Goal: Check status: Check status

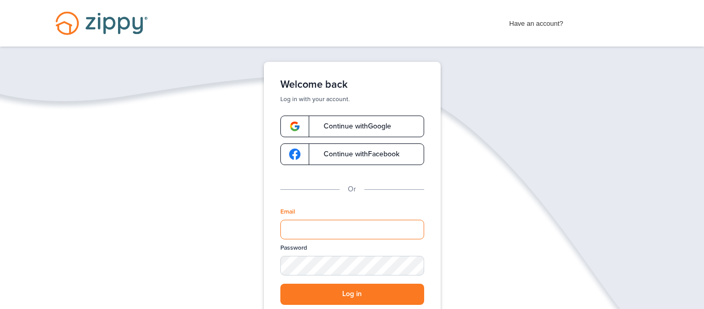
click at [331, 226] on input "Email" at bounding box center [352, 230] width 144 height 20
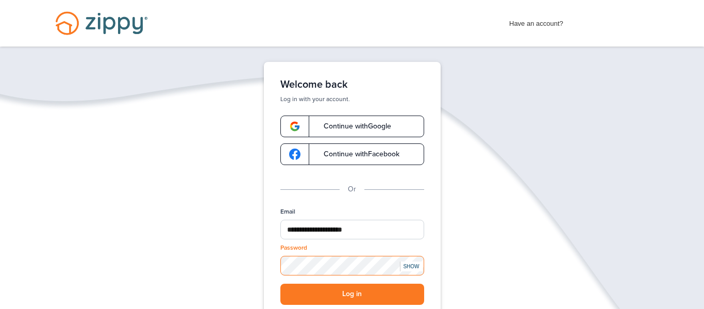
click at [280, 284] on button "Log in" at bounding box center [352, 294] width 144 height 21
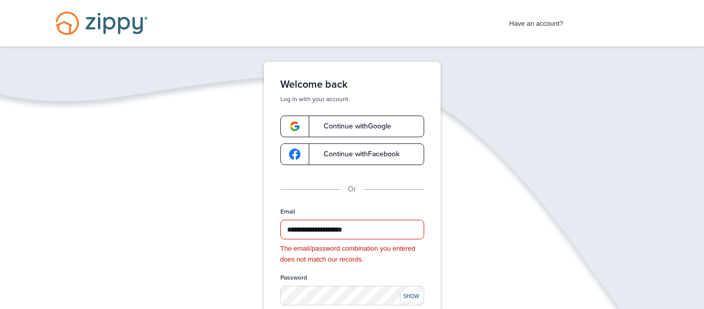
click at [415, 294] on div "SHOW" at bounding box center [411, 296] width 23 height 10
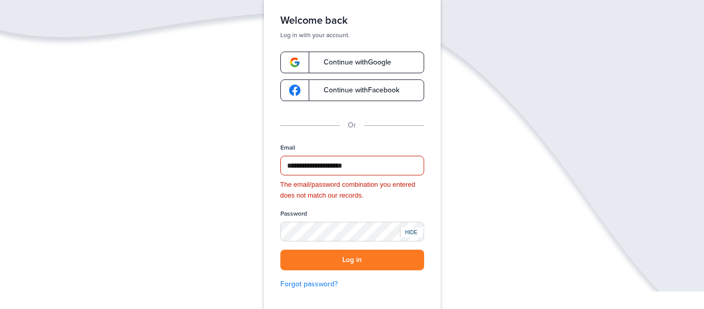
scroll to position [71, 0]
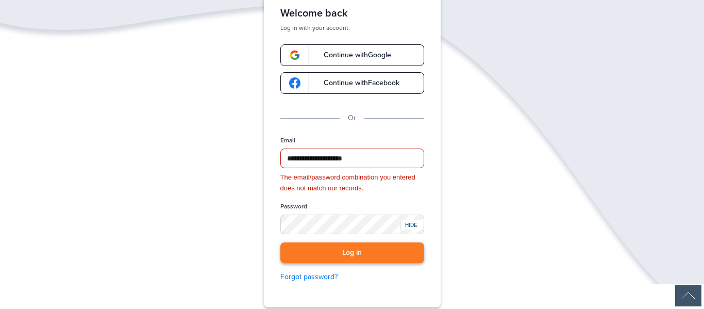
click at [345, 249] on button "Log in" at bounding box center [352, 252] width 144 height 21
click at [346, 255] on button "Log in" at bounding box center [352, 252] width 144 height 21
drag, startPoint x: 379, startPoint y: 156, endPoint x: 255, endPoint y: 152, distance: 124.3
click at [255, 152] on div "**********" at bounding box center [352, 149] width 206 height 317
click at [385, 162] on input "**********" at bounding box center [352, 158] width 144 height 20
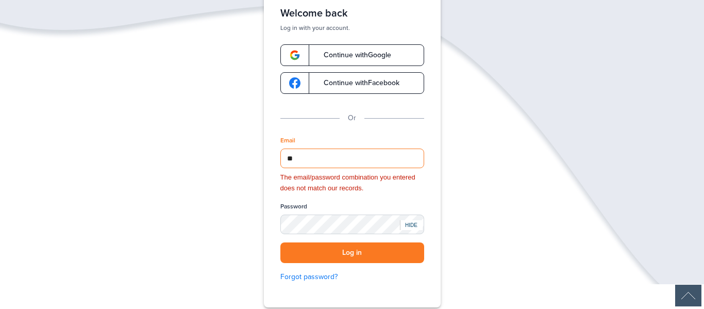
type input "*"
type input "**********"
click at [338, 256] on button "Log in" at bounding box center [352, 252] width 144 height 21
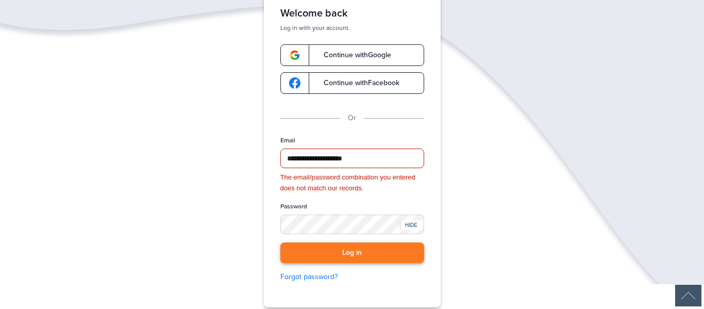
click at [361, 248] on button "Log in" at bounding box center [352, 252] width 144 height 21
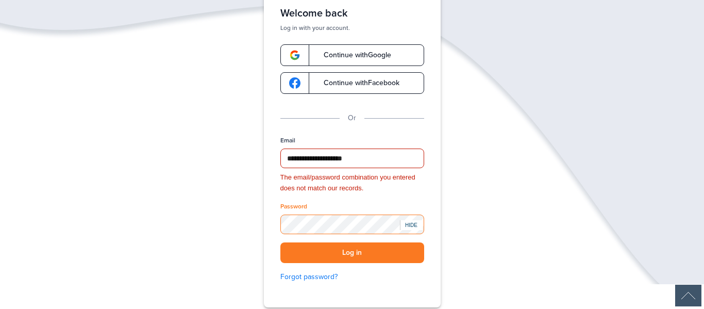
click at [270, 223] on div "**********" at bounding box center [352, 149] width 177 height 317
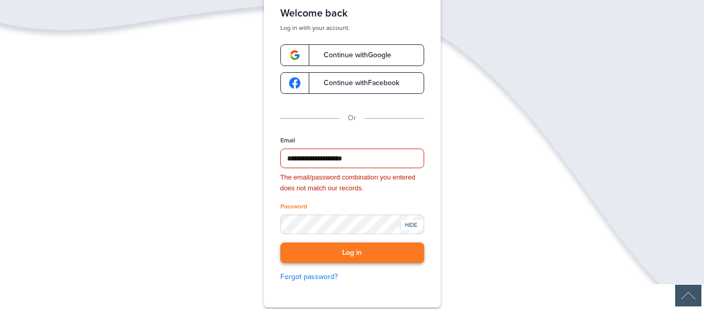
click at [339, 253] on button "Log in" at bounding box center [352, 252] width 144 height 21
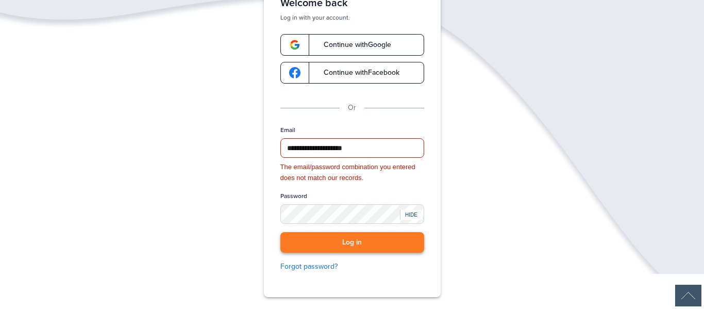
scroll to position [82, 0]
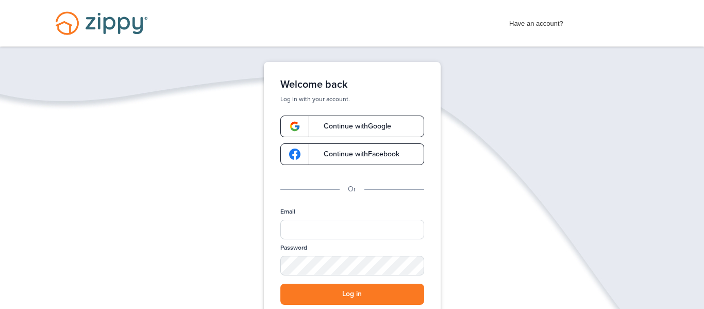
click at [337, 215] on div "Email" at bounding box center [352, 225] width 144 height 36
click at [338, 230] on input "Email" at bounding box center [352, 230] width 144 height 20
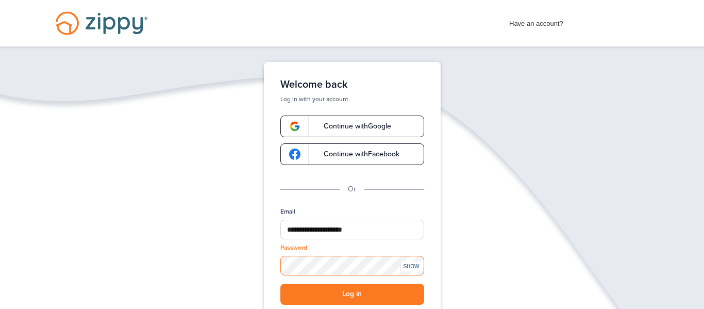
click at [280, 284] on button "Log in" at bounding box center [352, 294] width 144 height 21
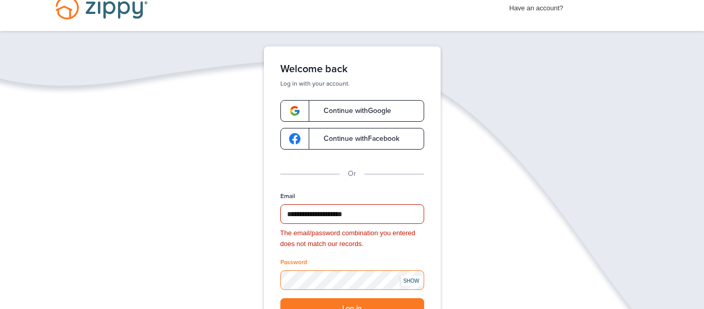
scroll to position [16, 0]
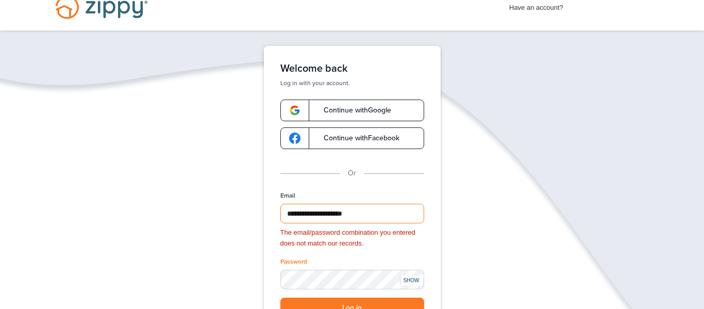
click at [292, 212] on input "**********" at bounding box center [352, 214] width 144 height 20
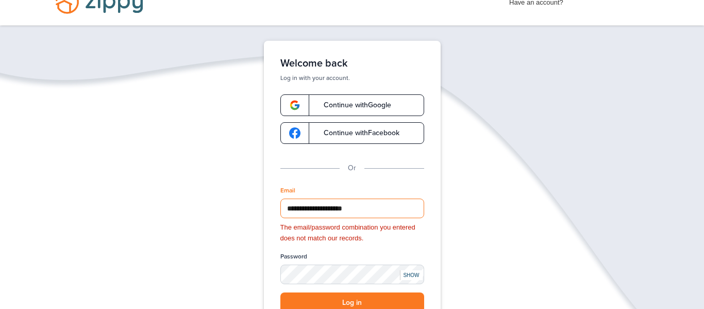
scroll to position [27, 0]
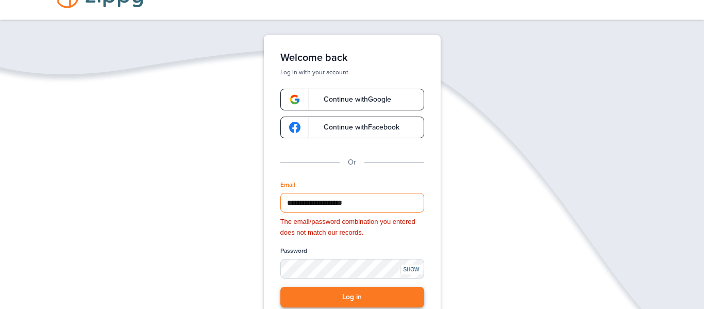
type input "**********"
click at [367, 292] on button "Log in" at bounding box center [352, 297] width 144 height 21
click at [355, 302] on button "Log in" at bounding box center [352, 297] width 144 height 21
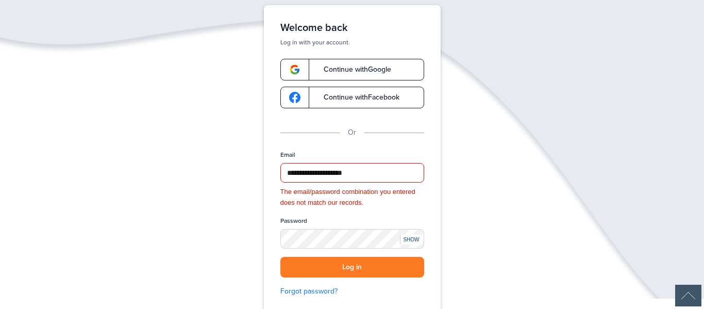
scroll to position [56, 0]
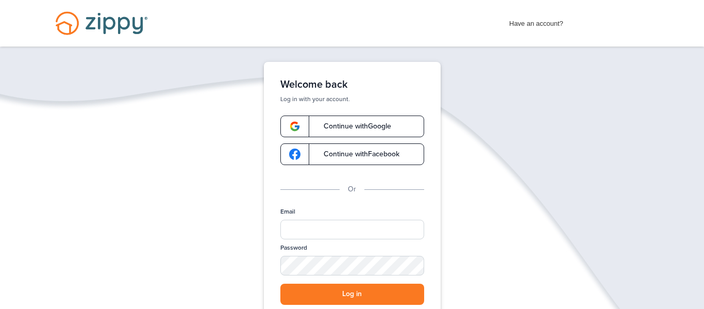
click at [543, 24] on span "Have an account?" at bounding box center [536, 21] width 54 height 16
click at [347, 241] on div "Email" at bounding box center [352, 225] width 144 height 36
click at [348, 234] on input "Email" at bounding box center [352, 230] width 144 height 20
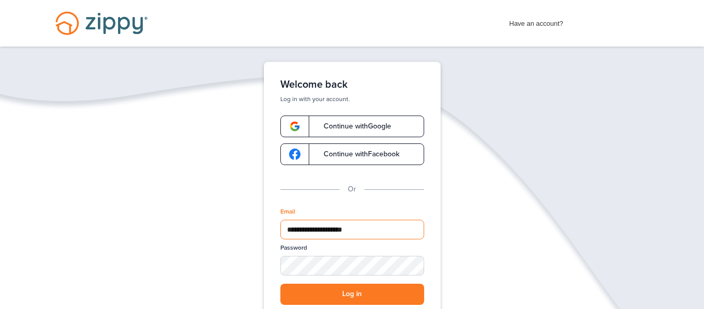
type input "**********"
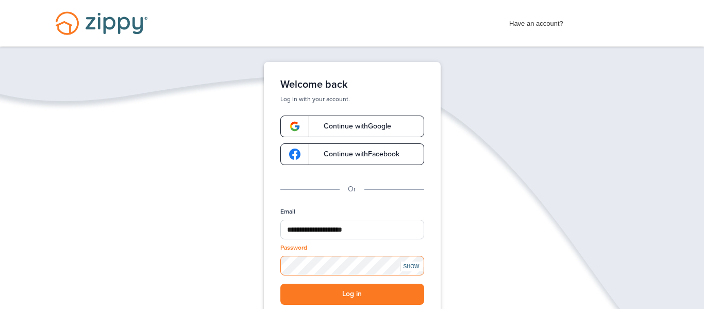
click at [280, 284] on button "Log in" at bounding box center [352, 294] width 144 height 21
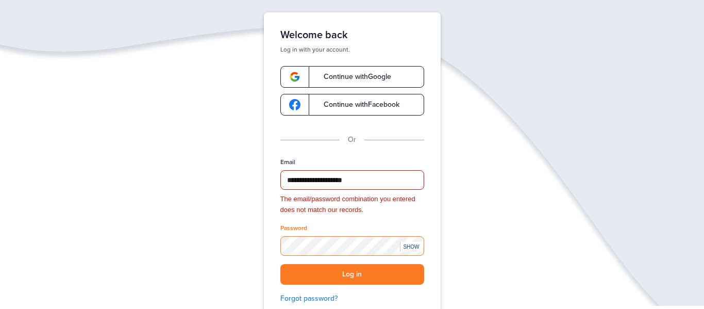
scroll to position [70, 0]
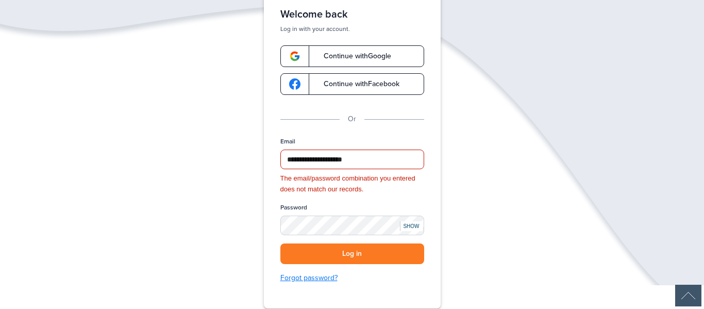
click at [311, 279] on link "Forgot password?" at bounding box center [352, 277] width 144 height 11
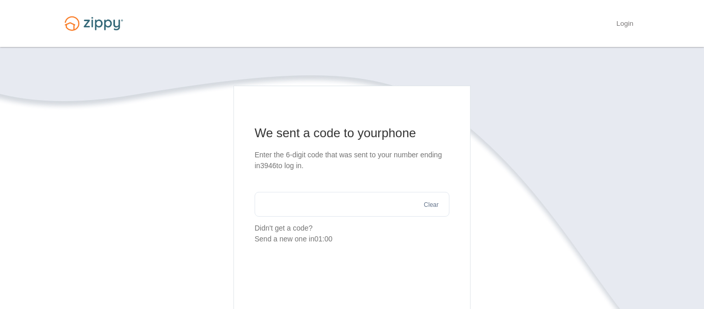
click at [368, 209] on input "text" at bounding box center [352, 204] width 195 height 25
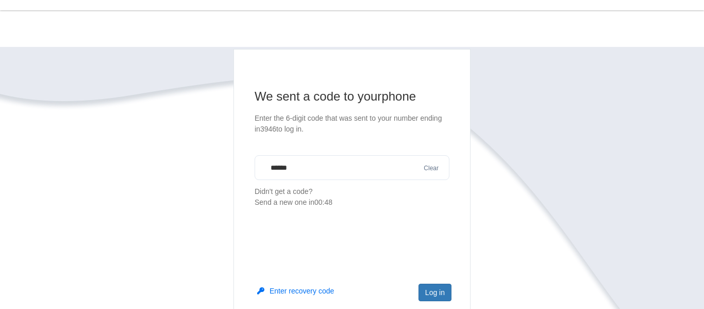
scroll to position [41, 0]
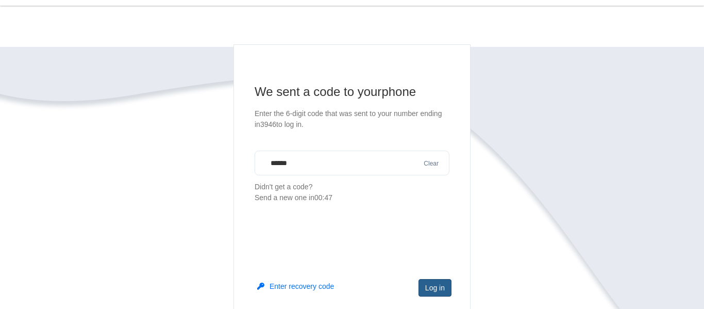
type input "******"
click at [436, 289] on button "Log in" at bounding box center [435, 288] width 33 height 18
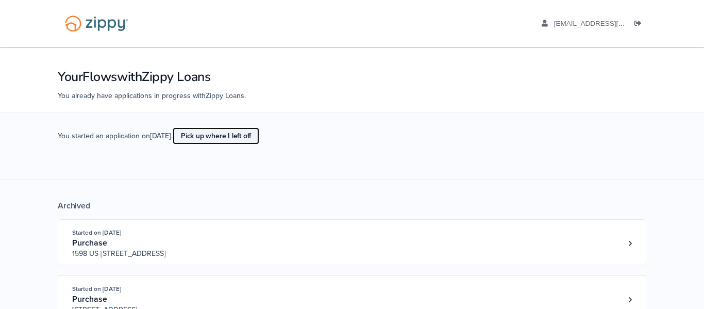
click at [257, 138] on link "Pick up where I left off" at bounding box center [216, 135] width 87 height 17
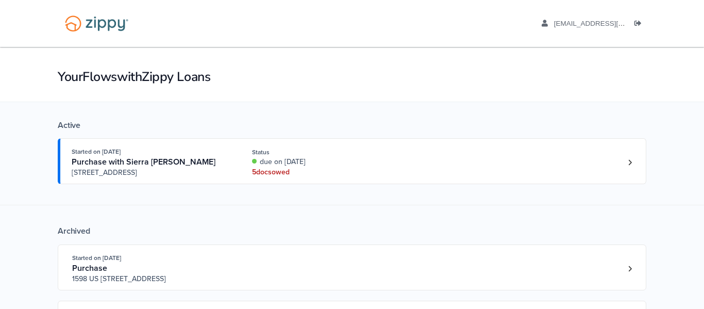
scroll to position [10, 0]
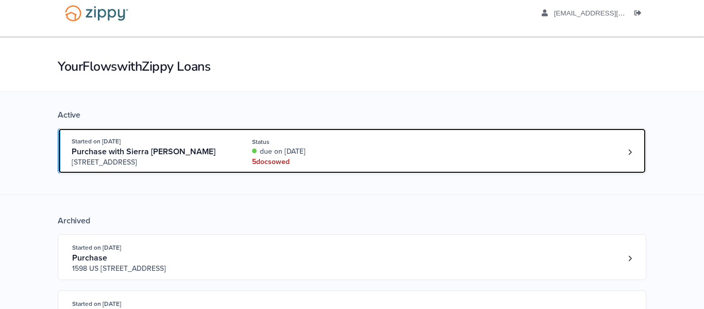
click at [504, 161] on div "Started on Sep. 11th, 2025 Purchase with Sierra Dollahan 4620 S. High School Rd…" at bounding box center [347, 151] width 551 height 31
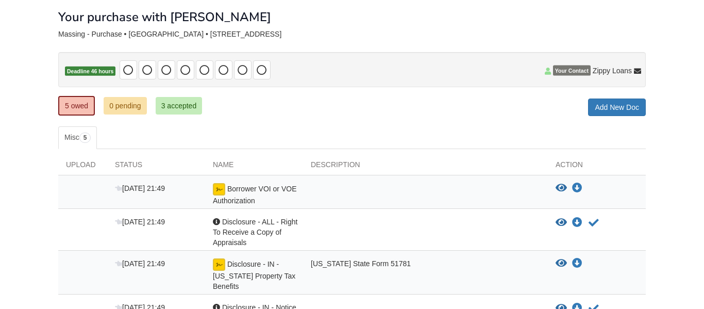
scroll to position [68, 0]
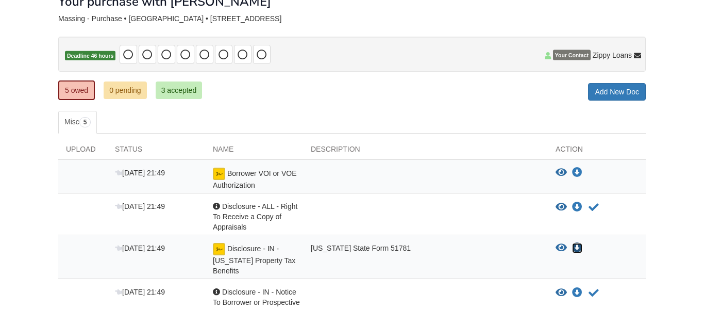
click at [576, 247] on icon "Download Disclosure - IN - Indiana Property Tax Benefits" at bounding box center [577, 248] width 10 height 10
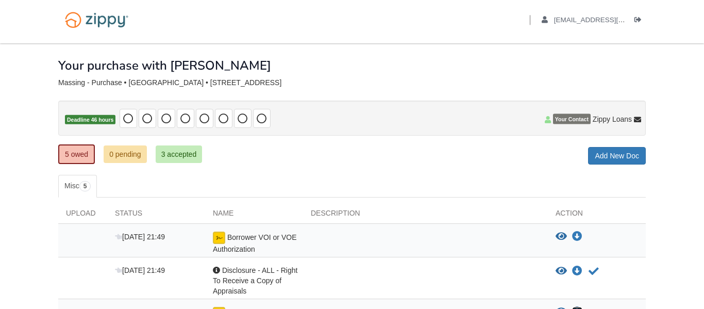
scroll to position [0, 0]
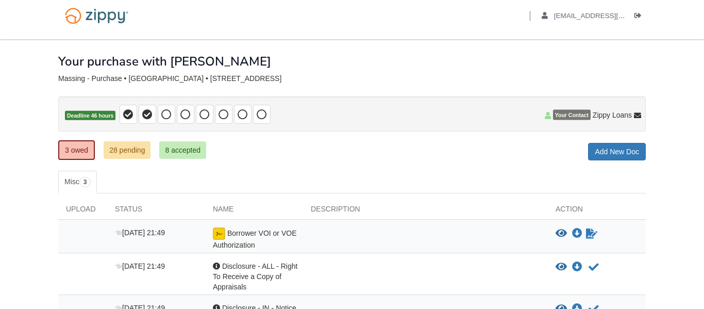
scroll to position [16, 0]
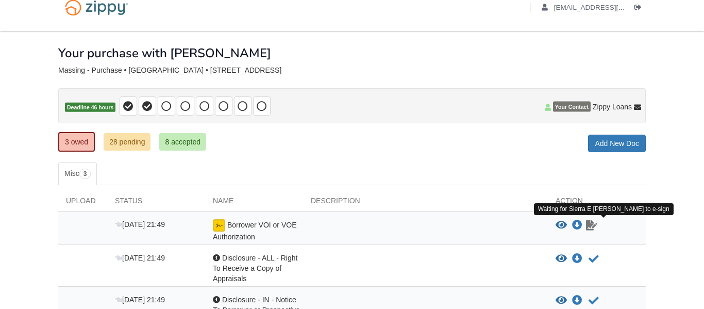
click at [589, 227] on icon "Waiting for your co-borrower to e-sign" at bounding box center [591, 225] width 11 height 10
click at [591, 227] on icon "Waiting for your co-borrower to e-sign" at bounding box center [591, 225] width 11 height 10
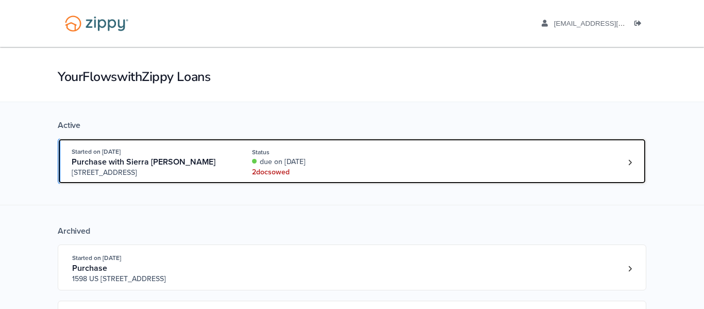
click at [284, 177] on div "Started on [DATE] Purchase with Sierra [PERSON_NAME] [STREET_ADDRESS] Status du…" at bounding box center [347, 161] width 551 height 31
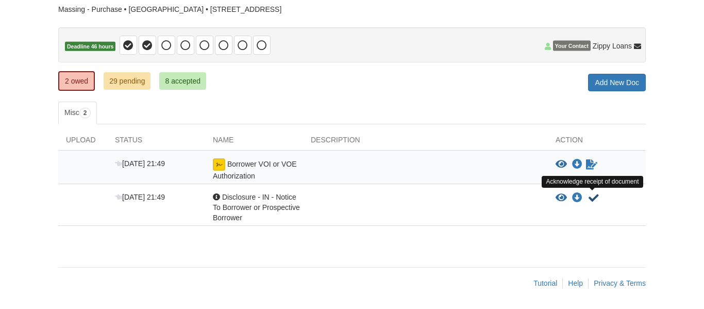
scroll to position [77, 0]
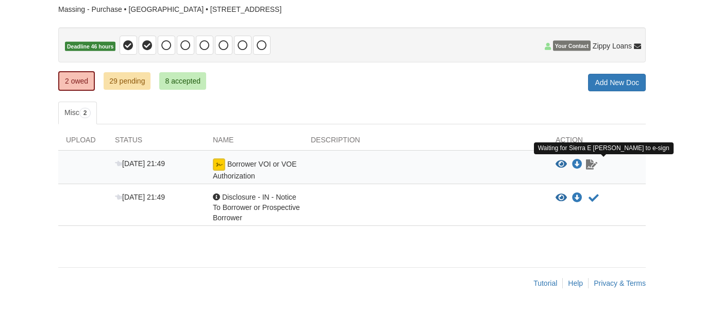
click at [628, 188] on div "[DATE] 21:49 Borrower VOI or VOE Authorization View blank/sample document View …" at bounding box center [352, 188] width 588 height 75
click at [592, 163] on icon "Waiting for your co-borrower to e-sign" at bounding box center [591, 164] width 11 height 10
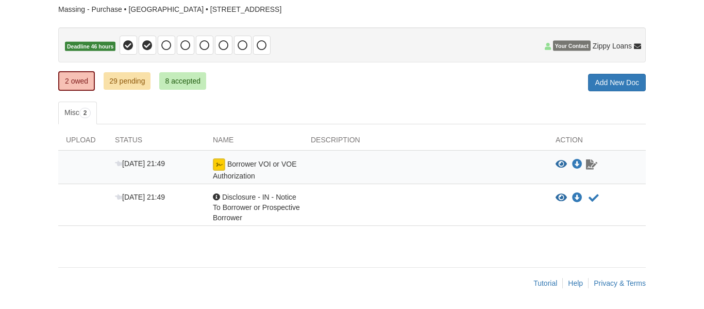
click at [592, 163] on icon "Waiting for your co-borrower to e-sign" at bounding box center [591, 164] width 11 height 10
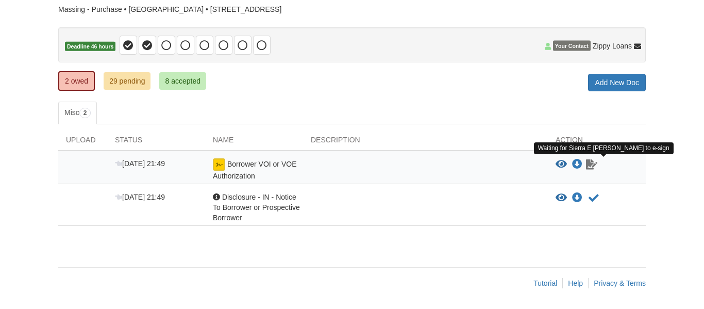
click at [590, 165] on icon "Waiting for your co-borrower to e-sign" at bounding box center [591, 164] width 11 height 10
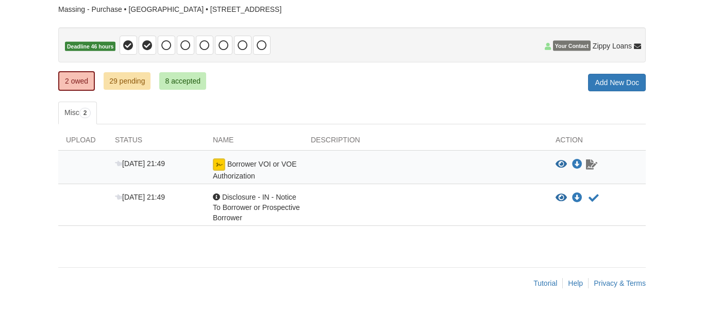
click at [590, 165] on icon "Waiting for your co-borrower to e-sign" at bounding box center [591, 164] width 11 height 10
